Goal: Check status: Check status

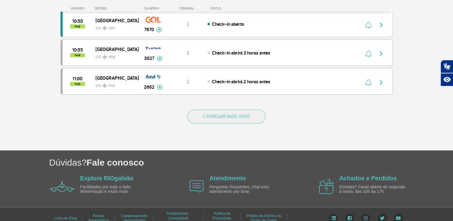
scroll to position [585, 0]
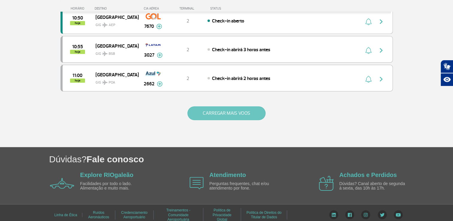
click at [254, 108] on button "CARREGAR MAIS VOOS" at bounding box center [226, 113] width 78 height 14
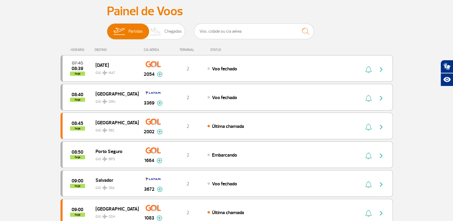
scroll to position [0, 0]
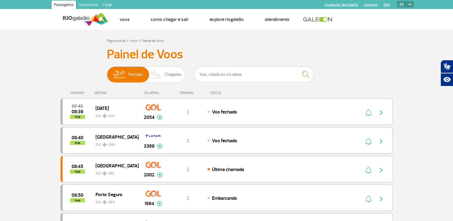
click at [401, 7] on select "PT ENG ESP" at bounding box center [405, 4] width 17 height 7
select select "en"
click at [397, 1] on select "PT ENG ESP" at bounding box center [405, 4] width 17 height 7
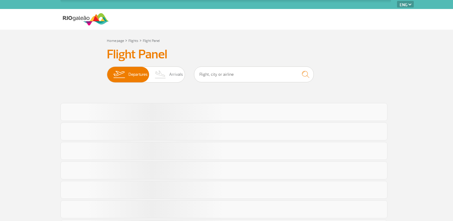
select select "en"
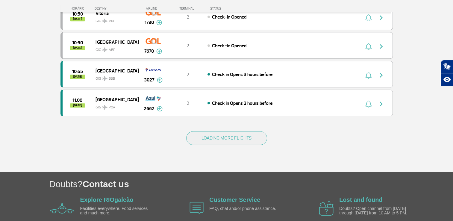
scroll to position [585, 0]
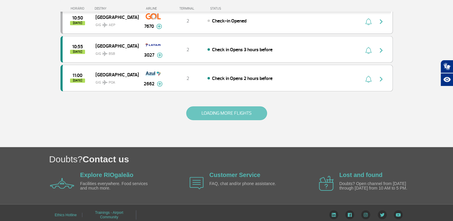
click at [235, 112] on button "LOADING MORE FLIGHTS" at bounding box center [226, 113] width 81 height 14
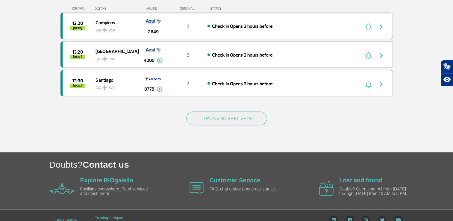
scroll to position [1155, 0]
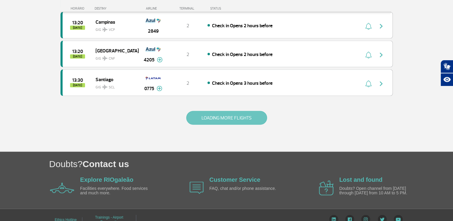
click at [214, 111] on button "LOADING MORE FLIGHTS" at bounding box center [226, 118] width 81 height 14
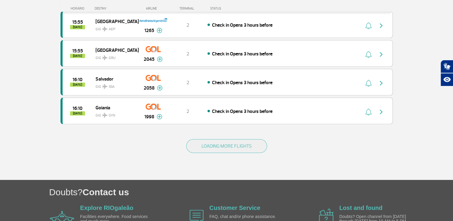
scroll to position [1721, 0]
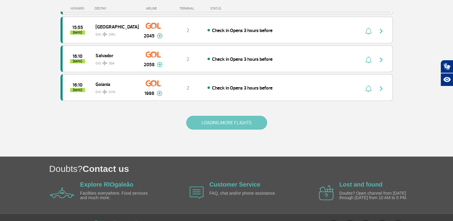
click at [231, 116] on button "LOADING MORE FLIGHTS" at bounding box center [226, 123] width 81 height 14
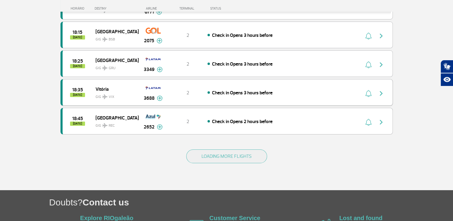
scroll to position [2292, 0]
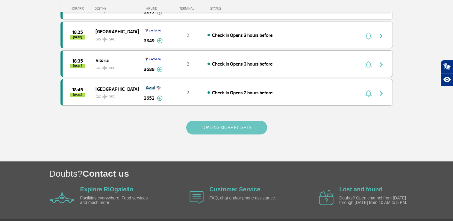
click at [229, 121] on button "LOADING MORE FLIGHTS" at bounding box center [226, 128] width 81 height 14
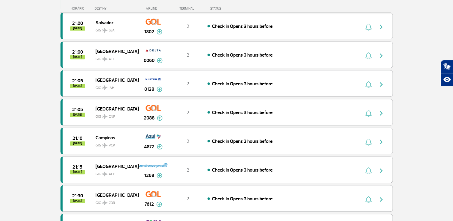
scroll to position [2771, 0]
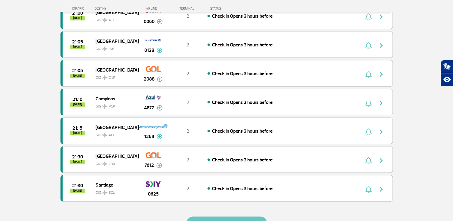
click at [226, 217] on button "LOADING MORE FLIGHTS" at bounding box center [226, 224] width 81 height 14
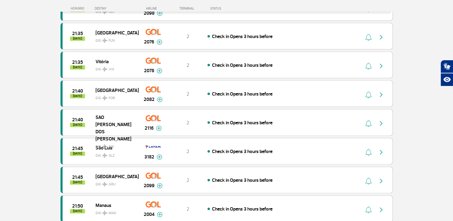
scroll to position [3130, 0]
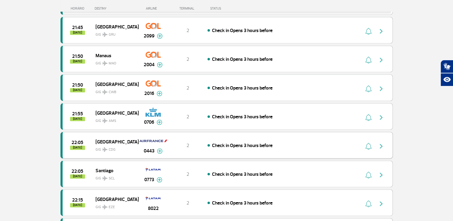
click at [382, 143] on img "button" at bounding box center [381, 146] width 7 height 7
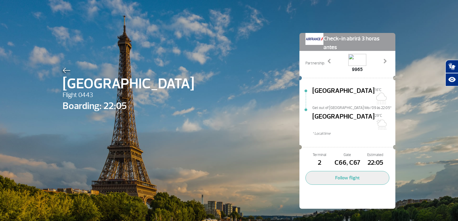
drag, startPoint x: 211, startPoint y: 32, endPoint x: 62, endPoint y: 71, distance: 154.1
click at [63, 71] on img at bounding box center [67, 70] width 8 height 5
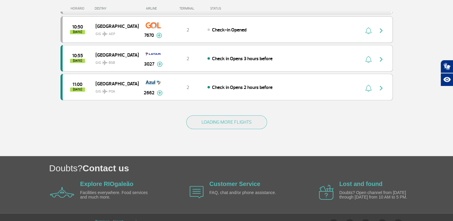
scroll to position [585, 0]
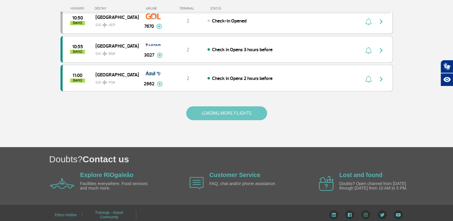
click at [232, 107] on button "LOADING MORE FLIGHTS" at bounding box center [226, 113] width 81 height 14
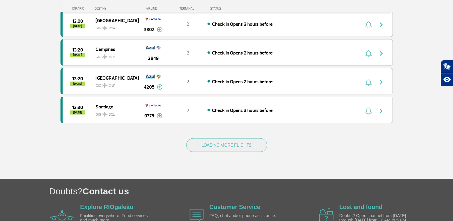
scroll to position [1155, 0]
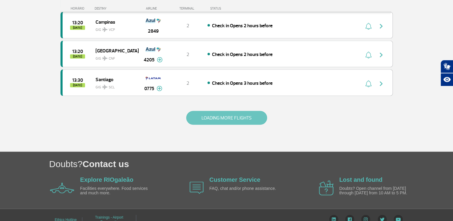
click at [211, 111] on button "LOADING MORE FLIGHTS" at bounding box center [226, 118] width 81 height 14
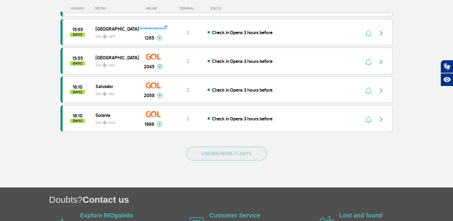
scroll to position [1721, 0]
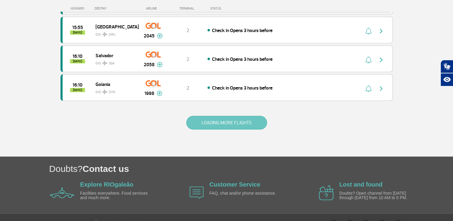
click at [231, 116] on button "LOADING MORE FLIGHTS" at bounding box center [226, 123] width 81 height 14
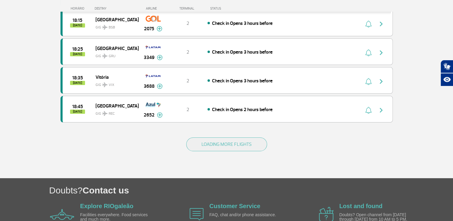
scroll to position [2292, 0]
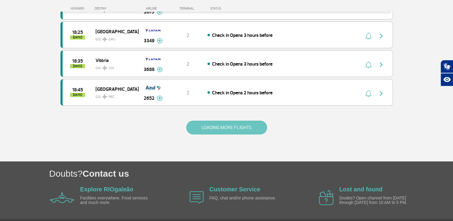
click at [231, 121] on button "LOADING MORE FLIGHTS" at bounding box center [226, 128] width 81 height 14
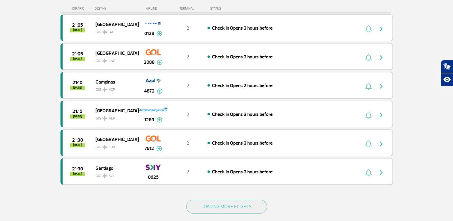
scroll to position [2831, 0]
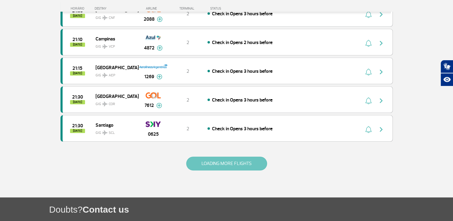
click at [233, 157] on button "LOADING MORE FLIGHTS" at bounding box center [226, 164] width 81 height 14
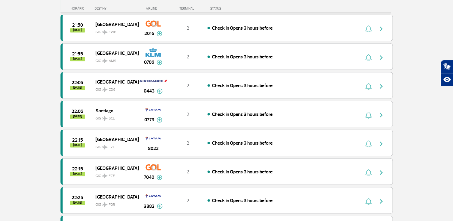
scroll to position [3220, 0]
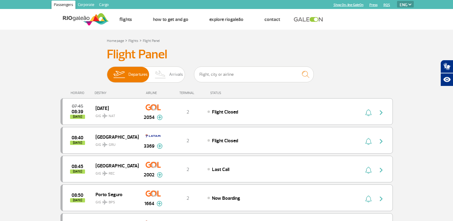
select select "en"
